Goal: Check status: Check status

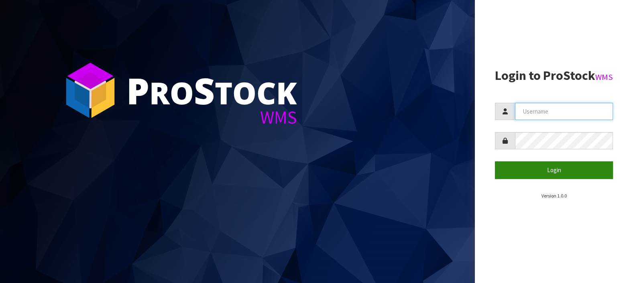
type input "LIFETIMEBRANDS"
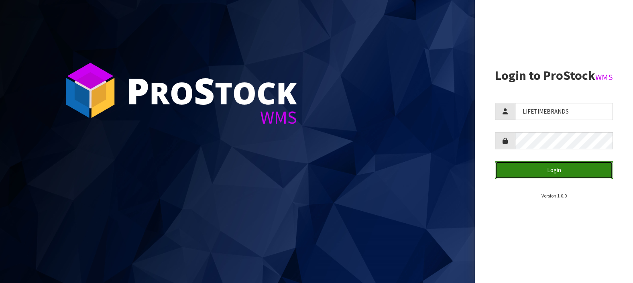
click at [553, 179] on button "Login" at bounding box center [554, 169] width 118 height 17
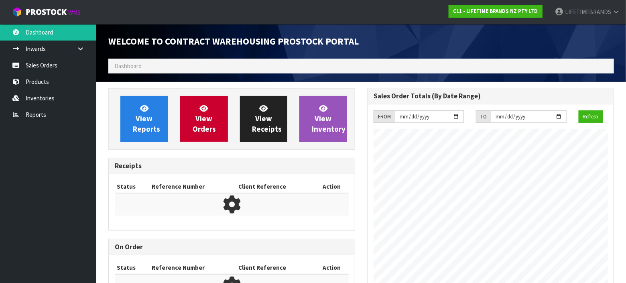
scroll to position [461, 259]
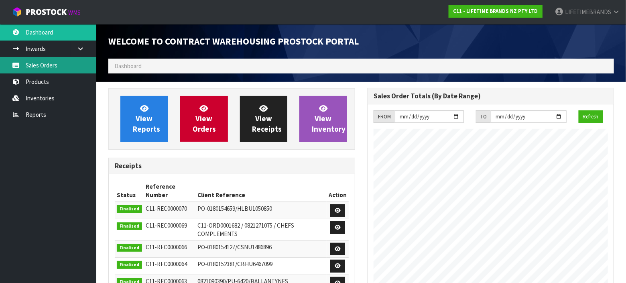
click at [43, 68] on link "Sales Orders" at bounding box center [48, 65] width 96 height 16
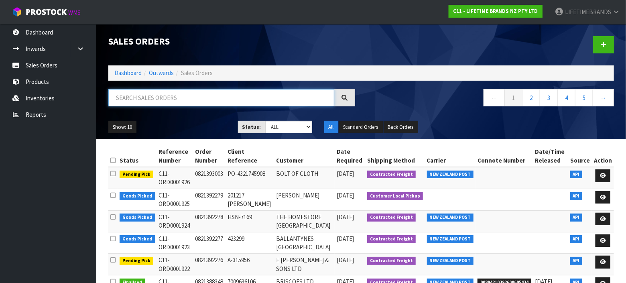
click at [263, 92] on input "text" at bounding box center [221, 97] width 226 height 17
type input "0821303879"
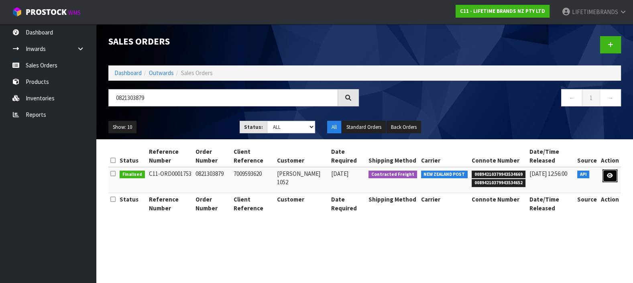
click at [610, 174] on icon at bounding box center [610, 175] width 6 height 5
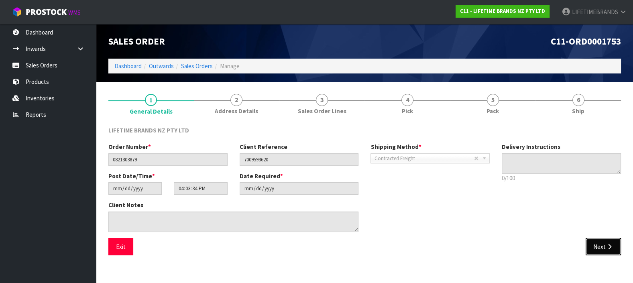
click at [603, 241] on button "Next" at bounding box center [603, 246] width 35 height 17
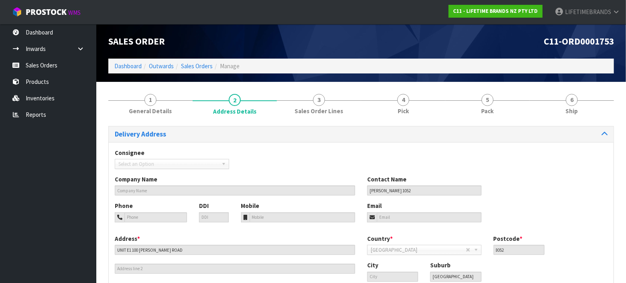
scroll to position [54, 0]
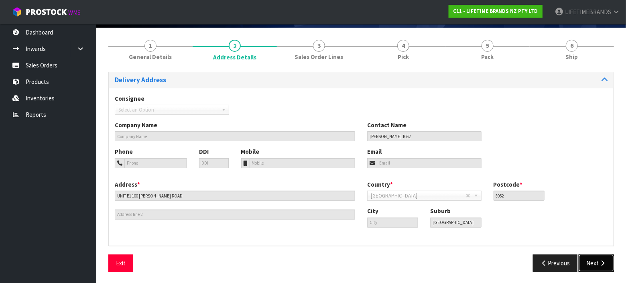
click at [592, 263] on button "Next" at bounding box center [596, 263] width 35 height 17
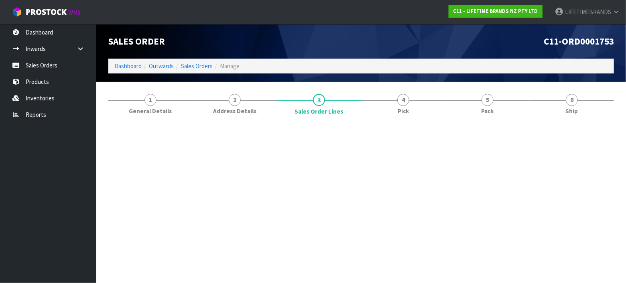
scroll to position [0, 0]
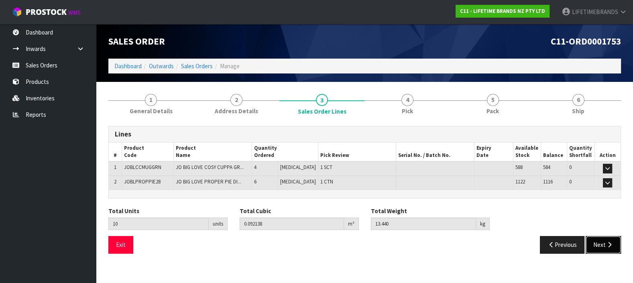
click at [605, 240] on button "Next" at bounding box center [603, 244] width 35 height 17
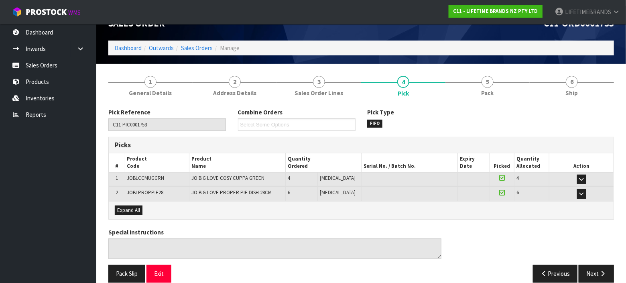
scroll to position [28, 0]
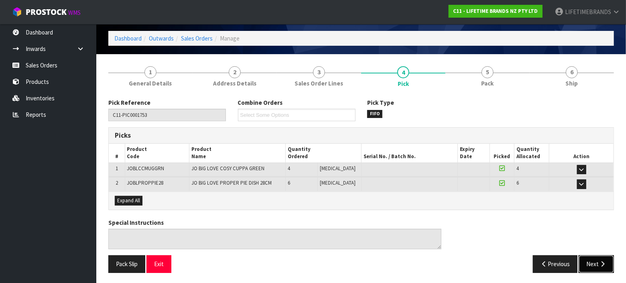
click at [601, 261] on icon "button" at bounding box center [603, 264] width 8 height 6
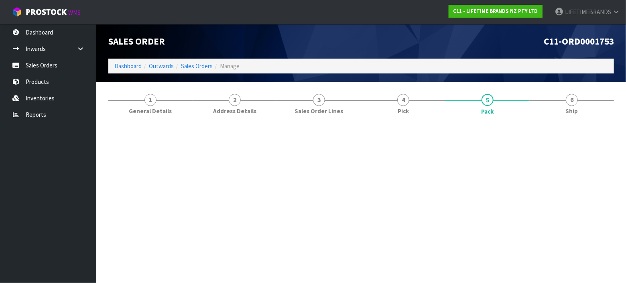
scroll to position [0, 0]
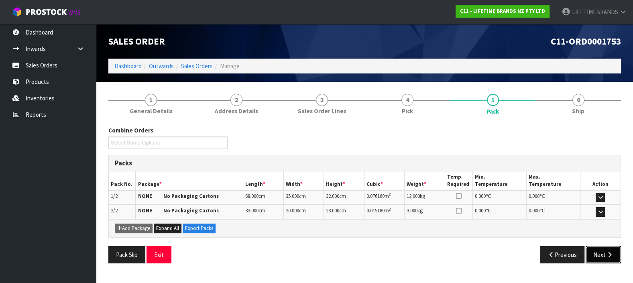
click at [599, 250] on button "Next" at bounding box center [603, 254] width 35 height 17
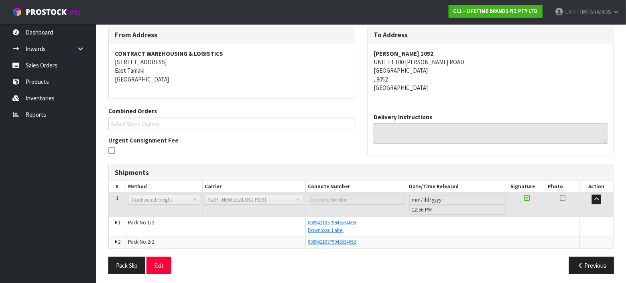
scroll to position [101, 0]
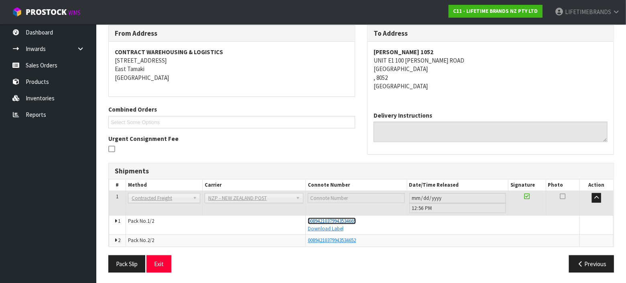
click at [327, 220] on span "00894210379943534669" at bounding box center [332, 221] width 48 height 7
click at [328, 239] on span "00894210379943534652" at bounding box center [332, 240] width 48 height 7
